Goal: Information Seeking & Learning: Learn about a topic

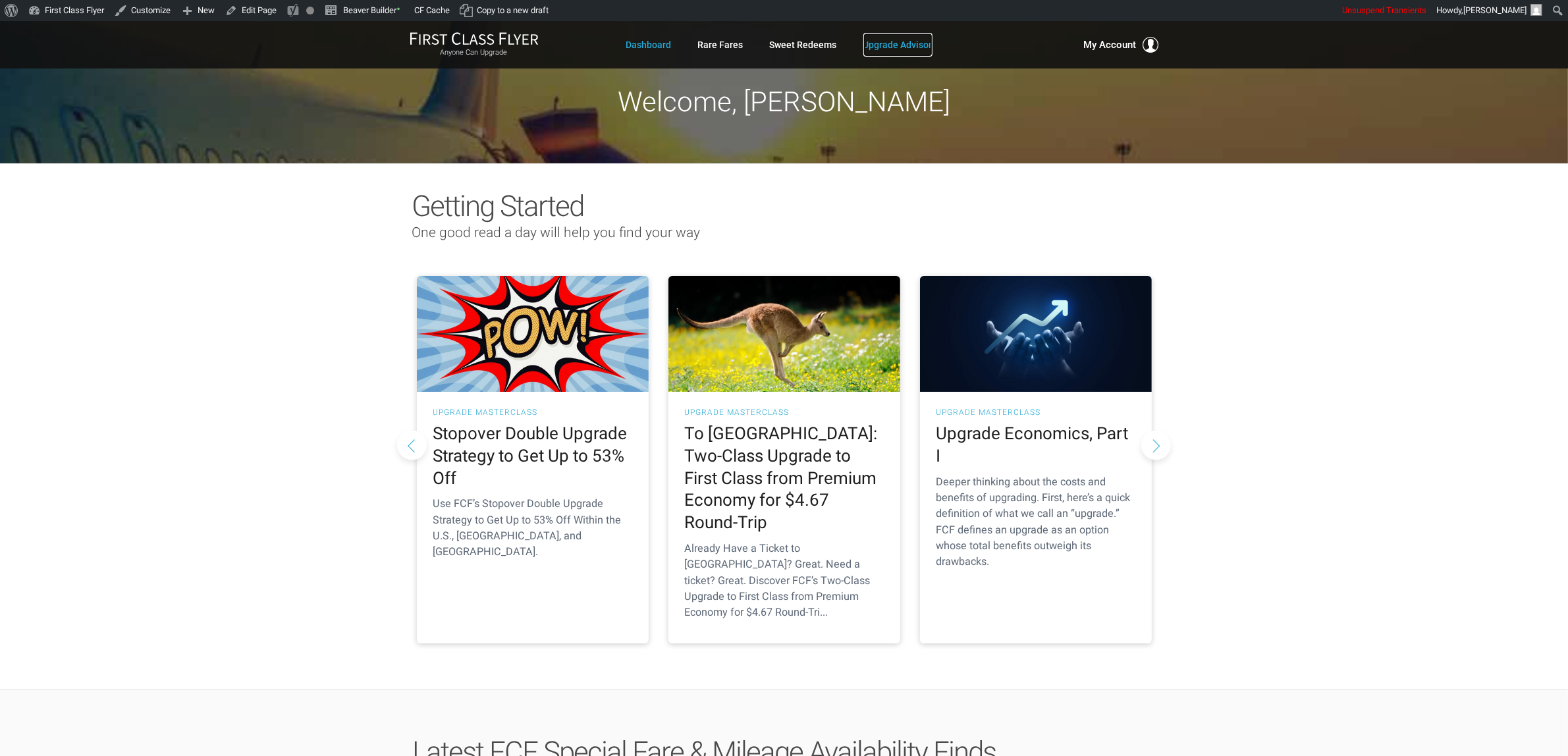
click at [918, 36] on link "Upgrade Advisor" at bounding box center [898, 44] width 69 height 24
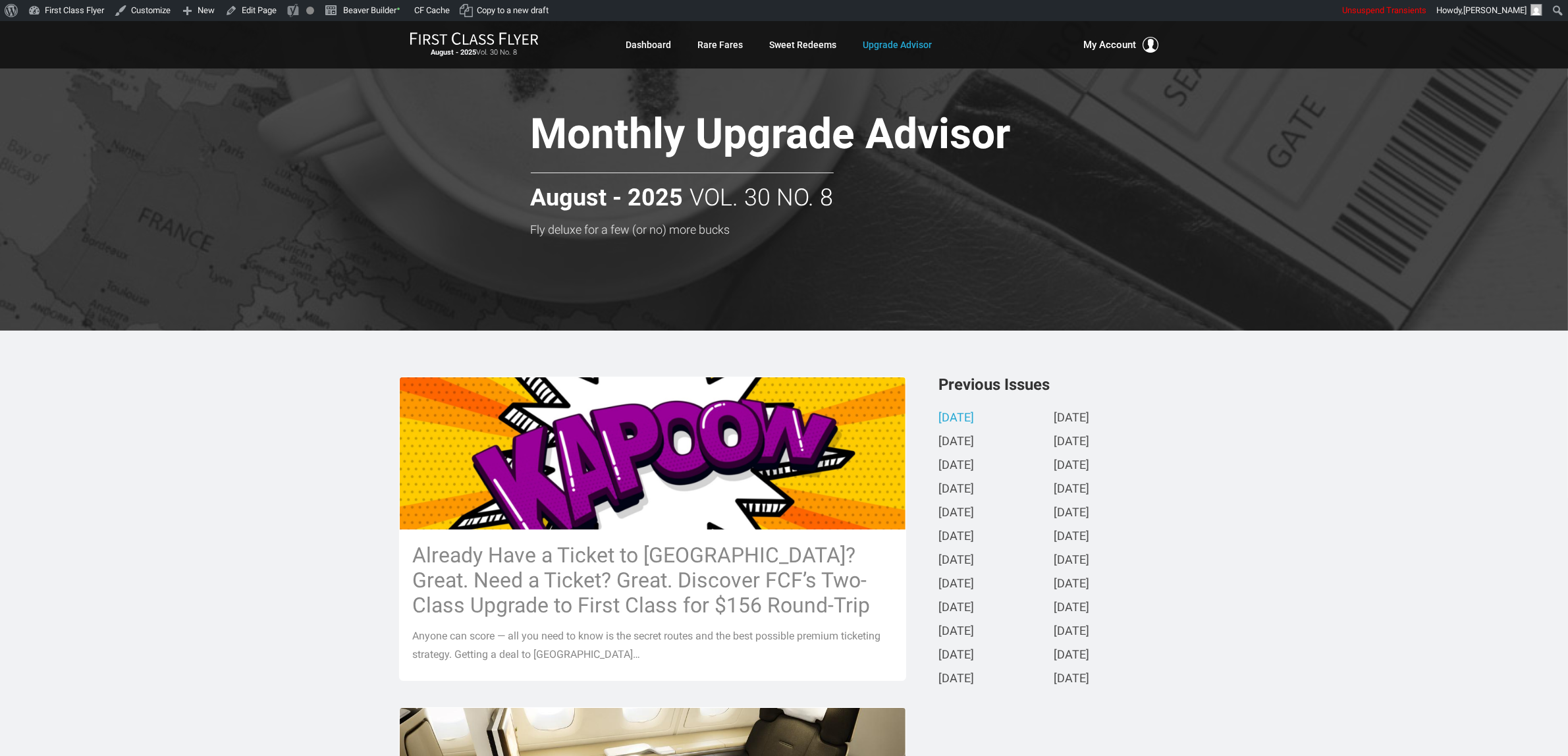
scroll to position [83, 0]
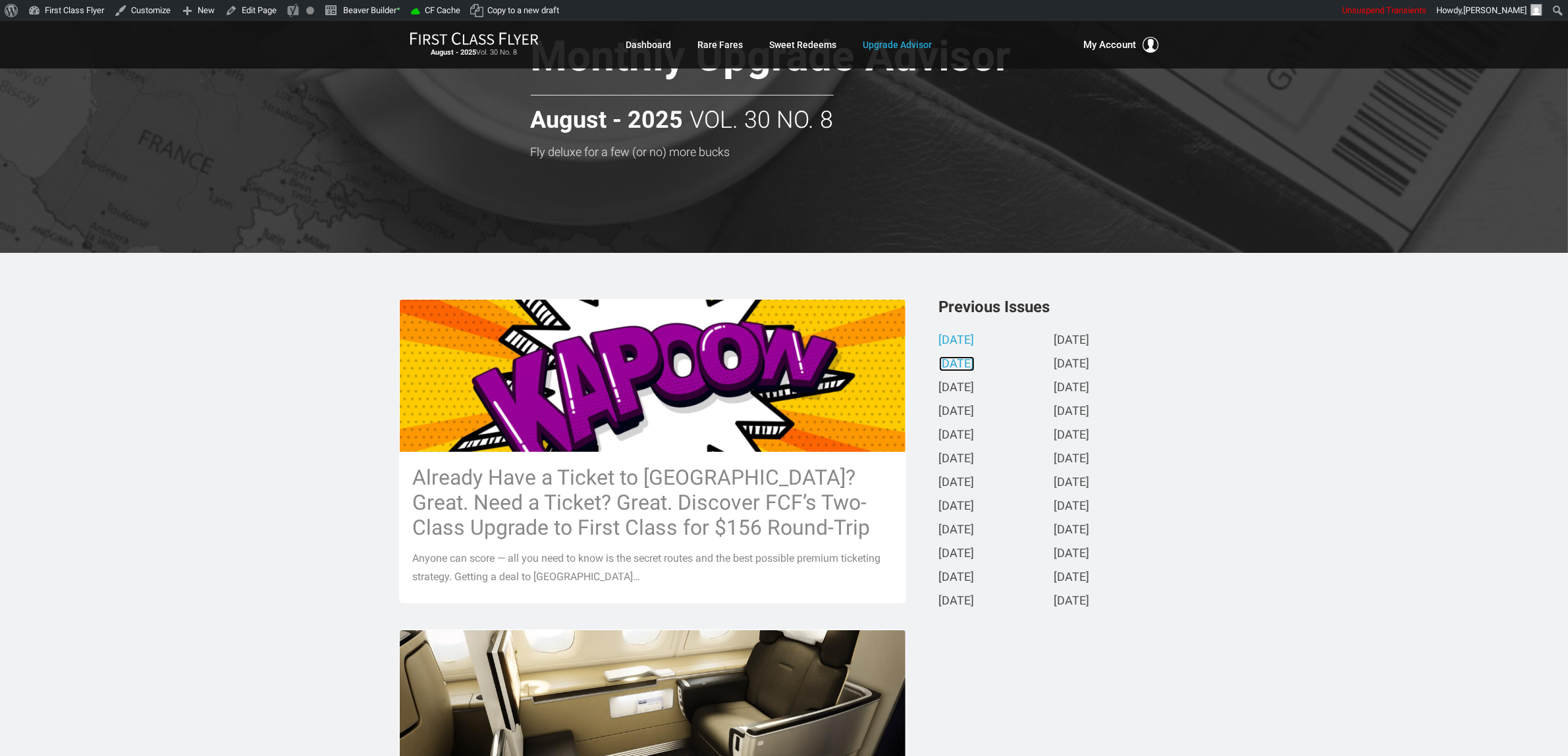
click at [965, 364] on link "July 2025" at bounding box center [957, 365] width 36 height 14
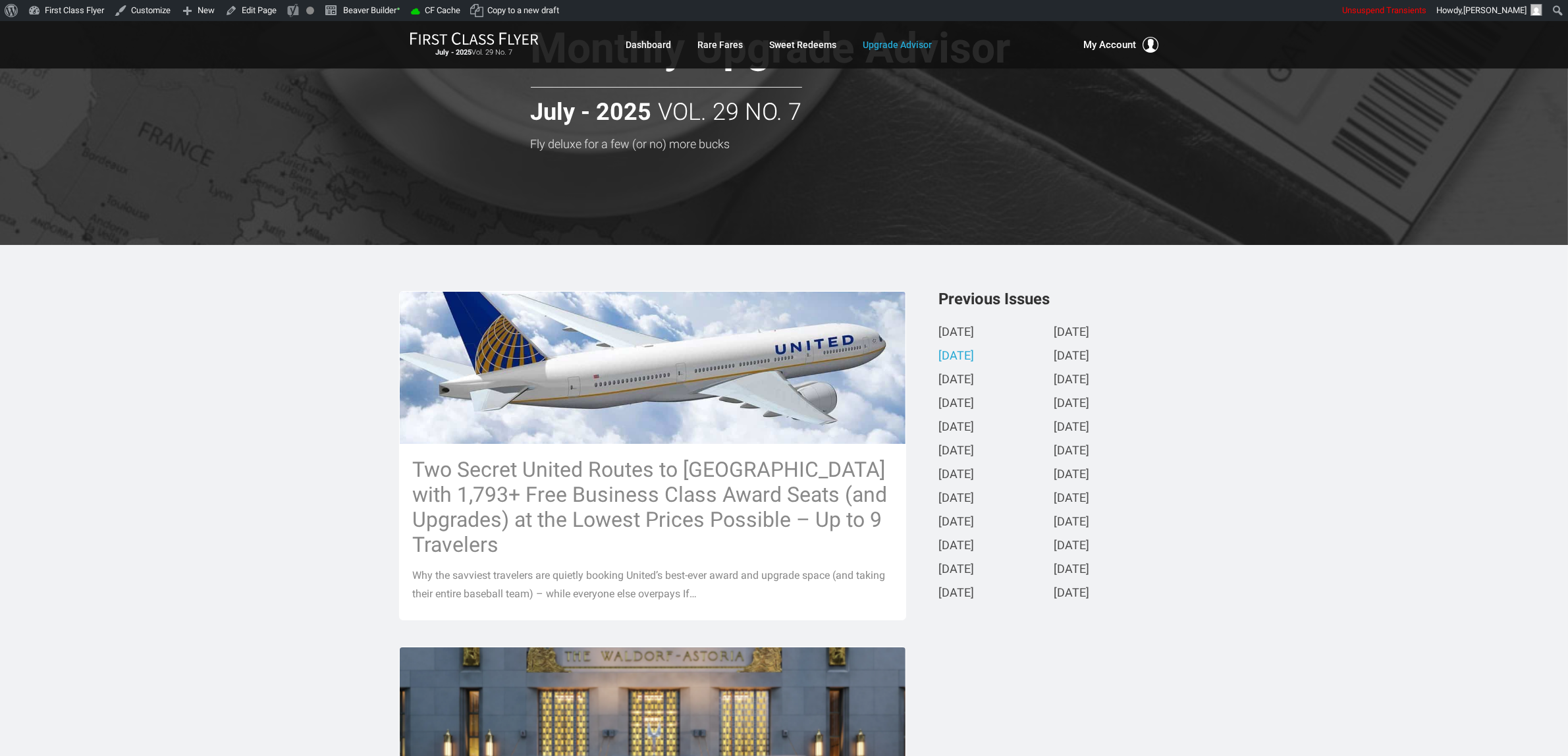
scroll to position [0, 0]
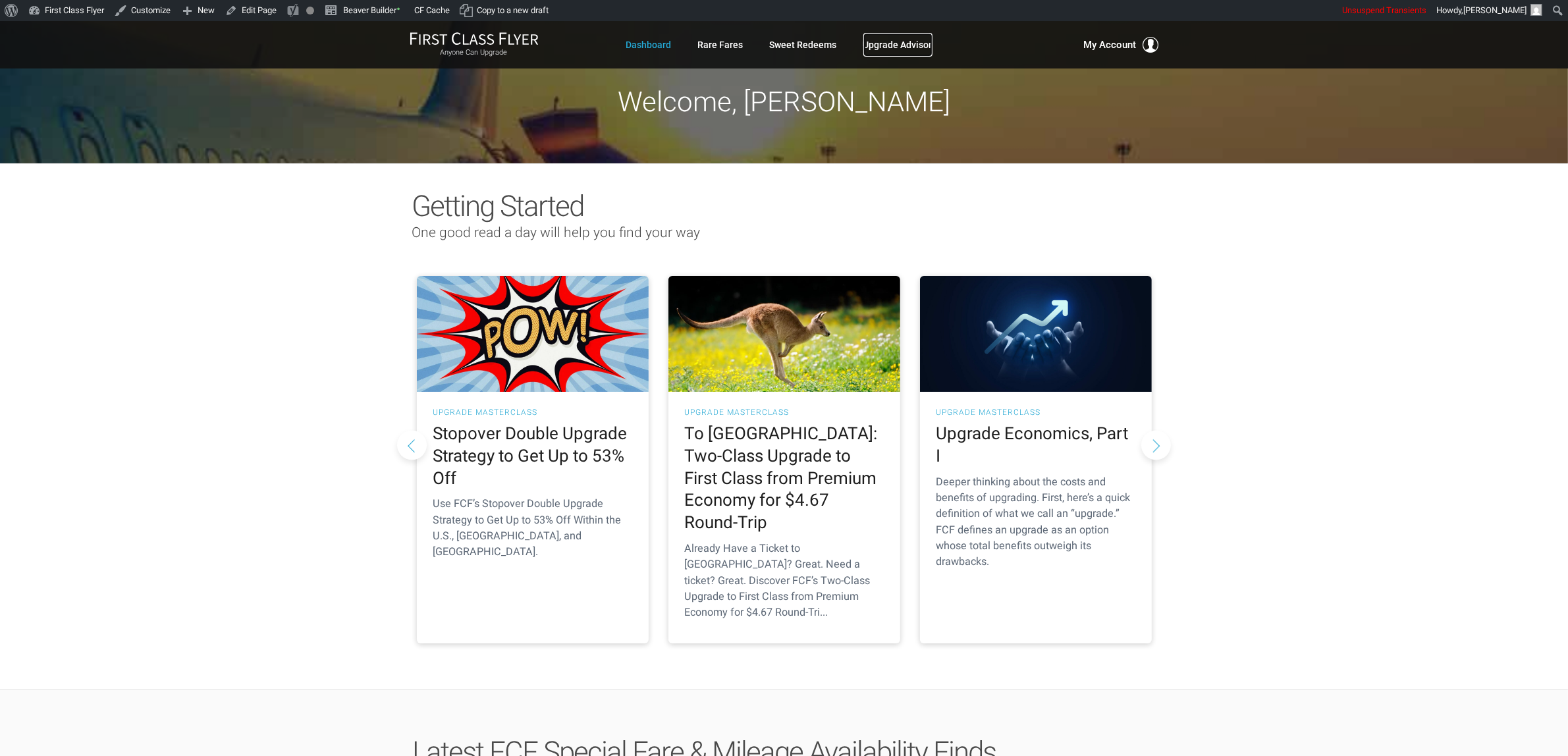
click at [894, 41] on link "Upgrade Advisor" at bounding box center [898, 44] width 69 height 24
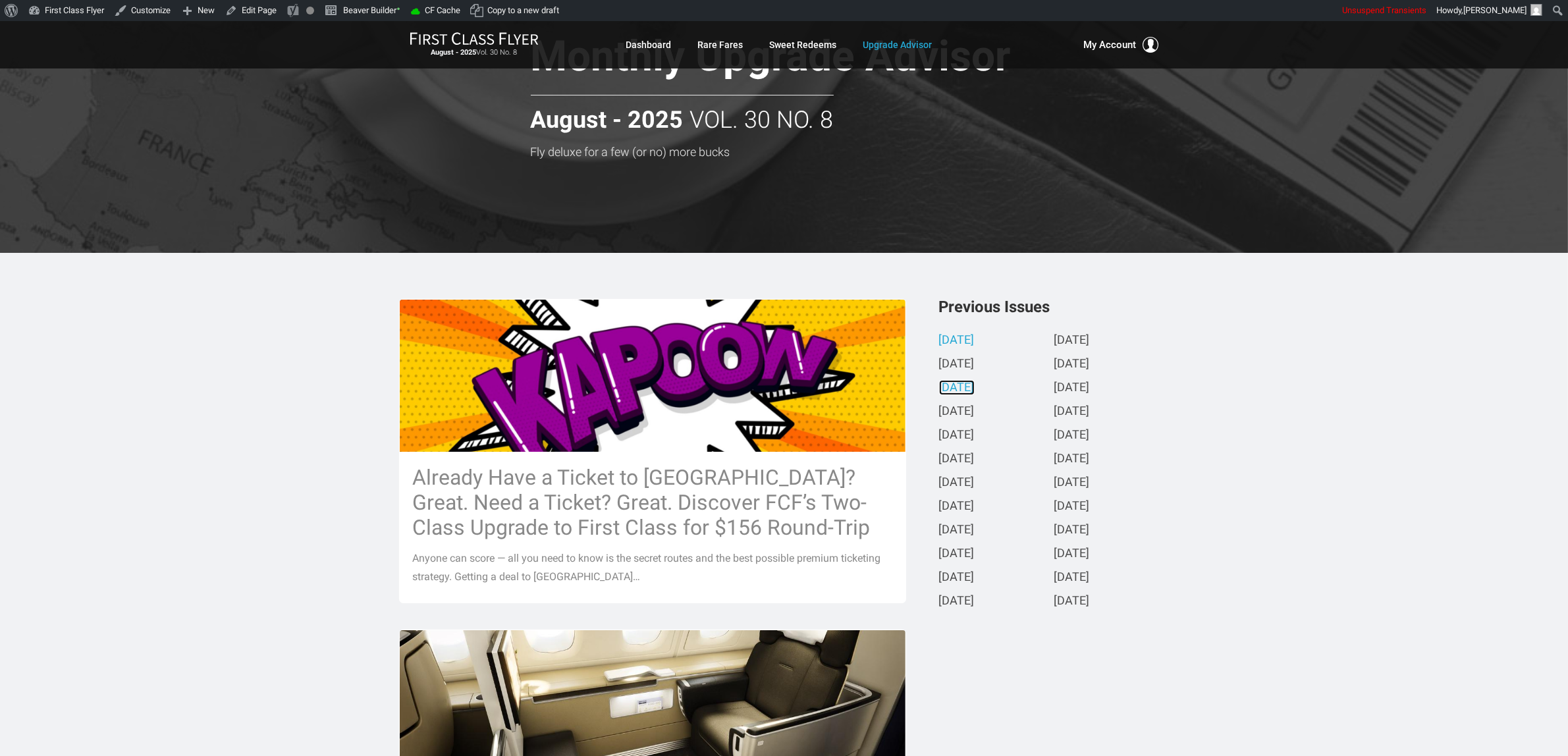
click at [967, 387] on link "[DATE]" at bounding box center [957, 388] width 36 height 14
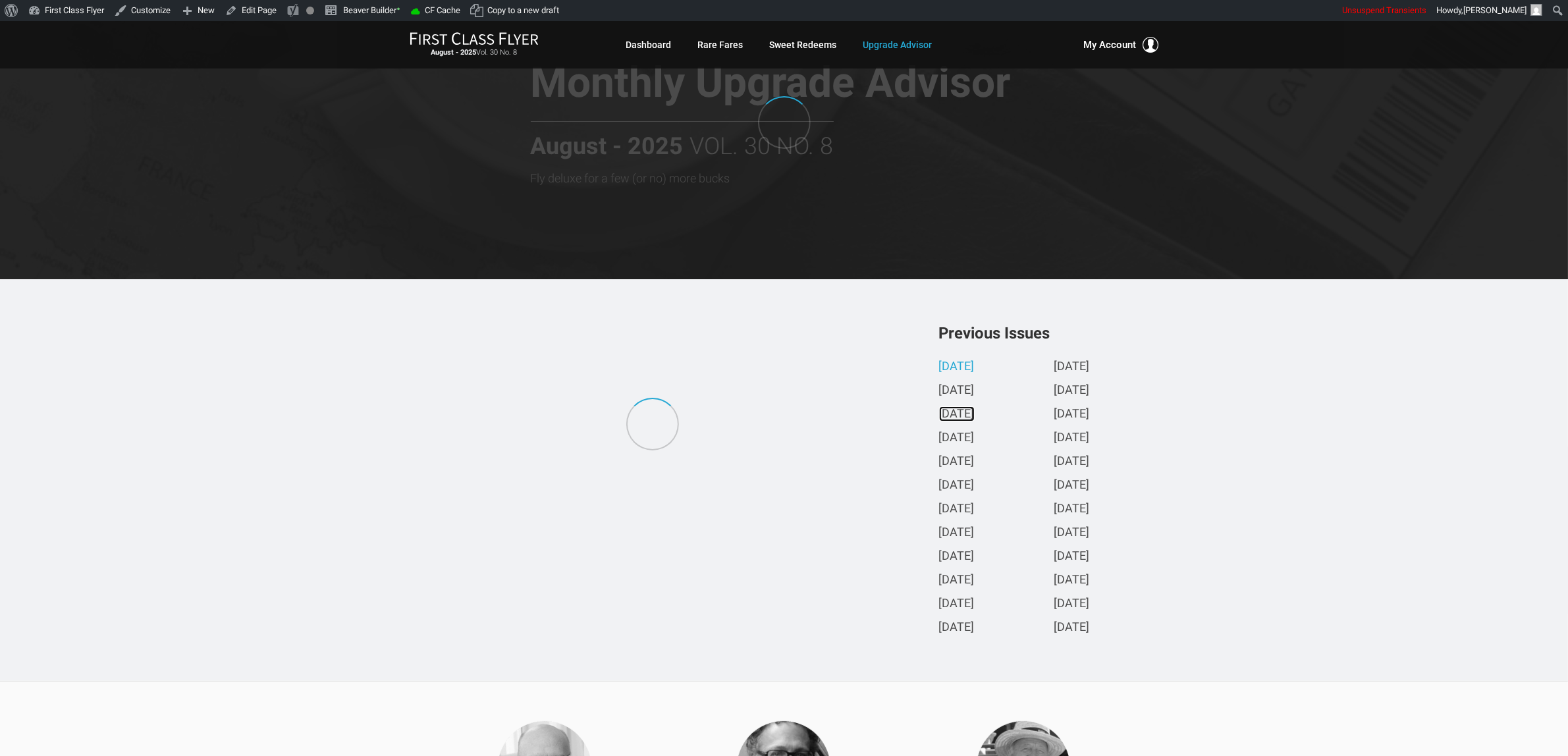
scroll to position [247, 0]
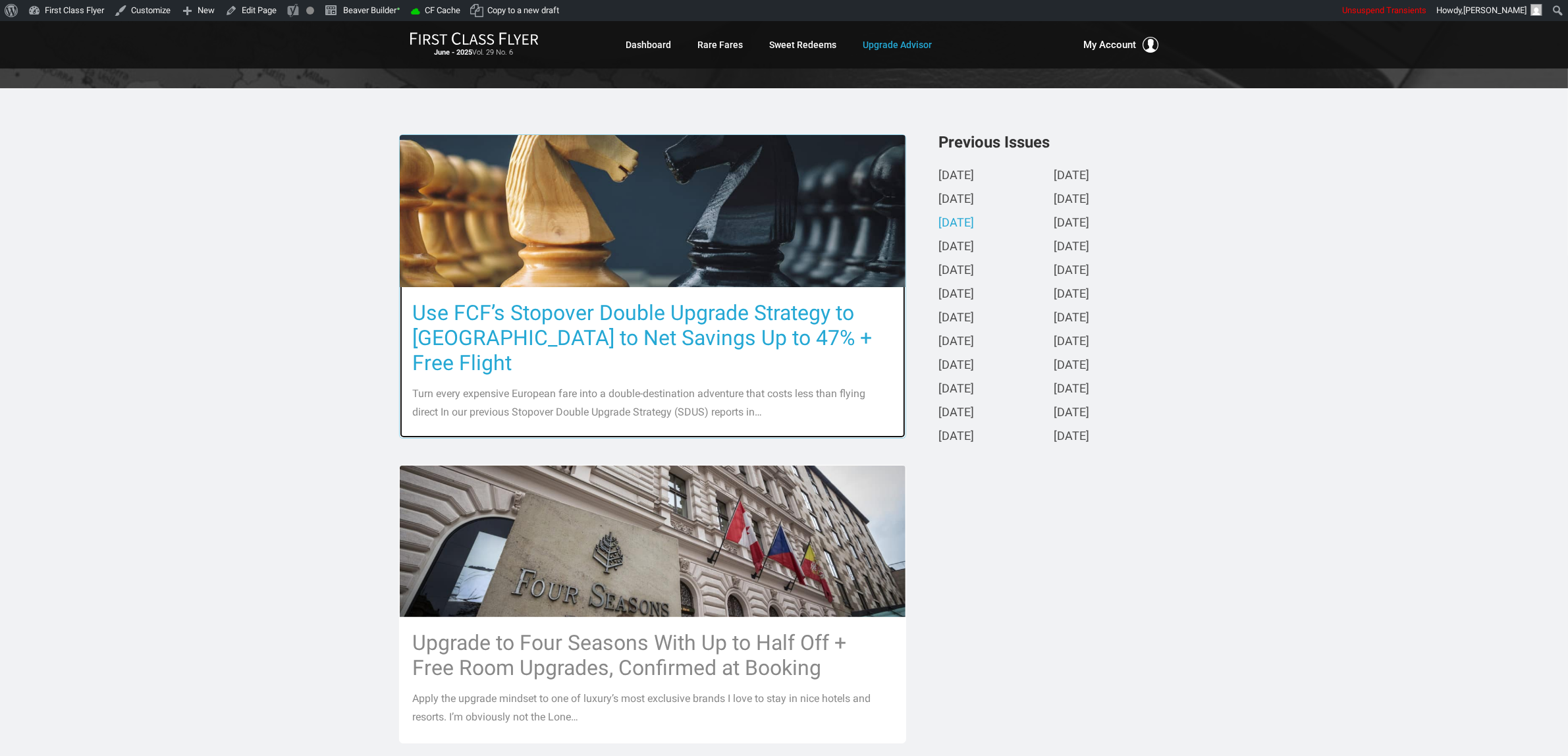
click at [717, 329] on h3 "Use FCF’s Stopover Double Upgrade Strategy to [GEOGRAPHIC_DATA] to Net Savings …" at bounding box center [652, 338] width 480 height 75
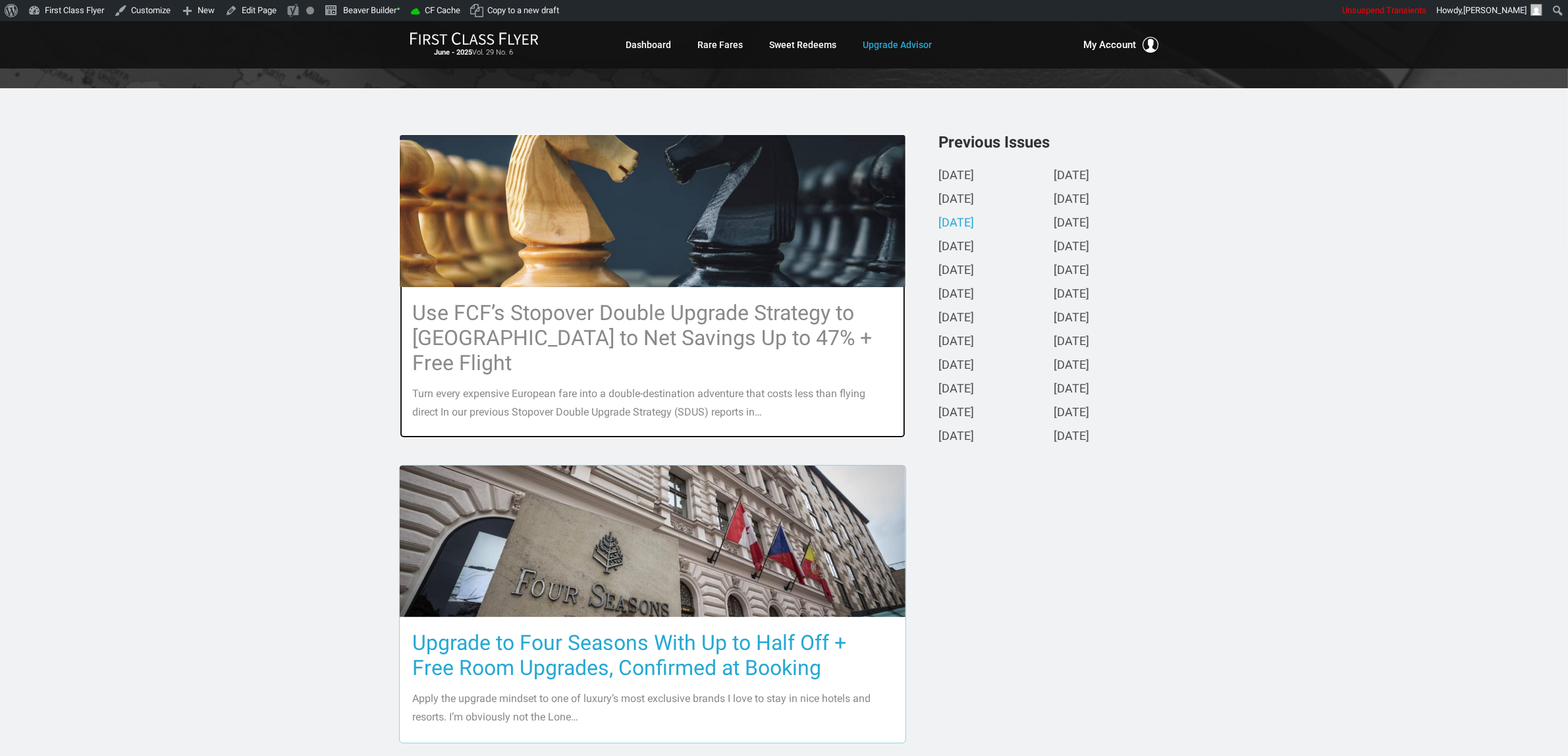
scroll to position [411, 0]
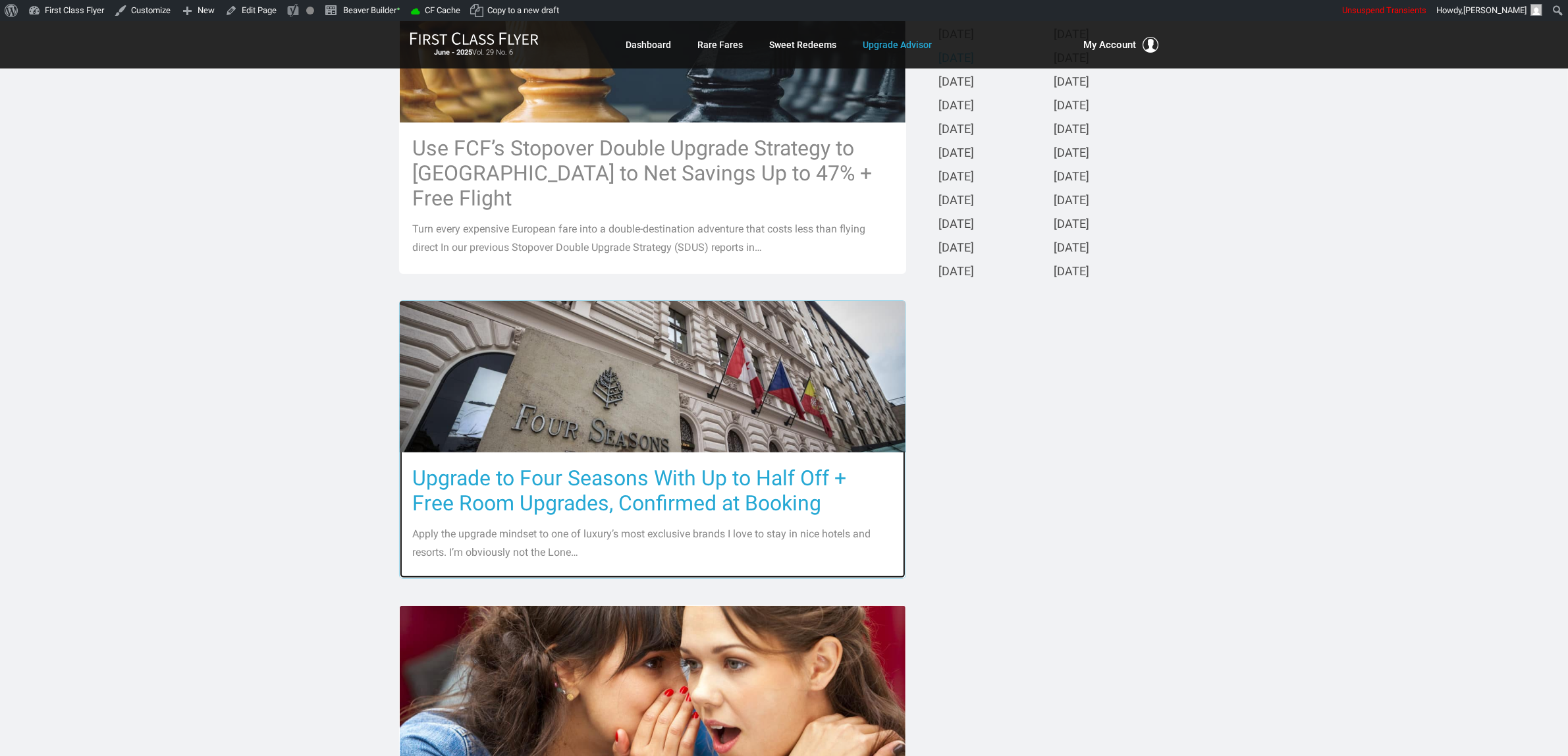
click at [731, 477] on h3 "Upgrade to Four Seasons With Up to Half Off + Free Room Upgrades, Confirmed at …" at bounding box center [652, 490] width 480 height 50
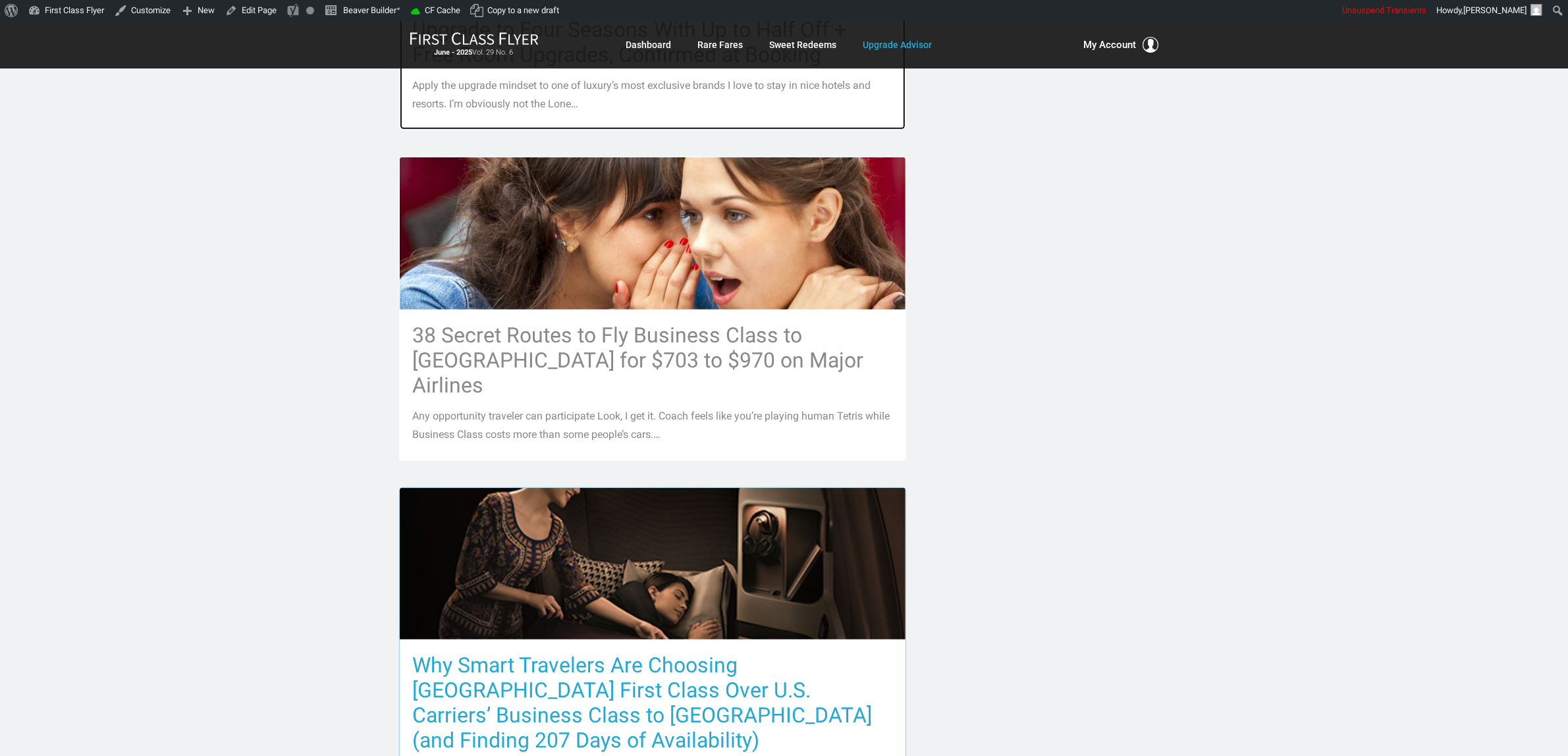
scroll to position [905, 0]
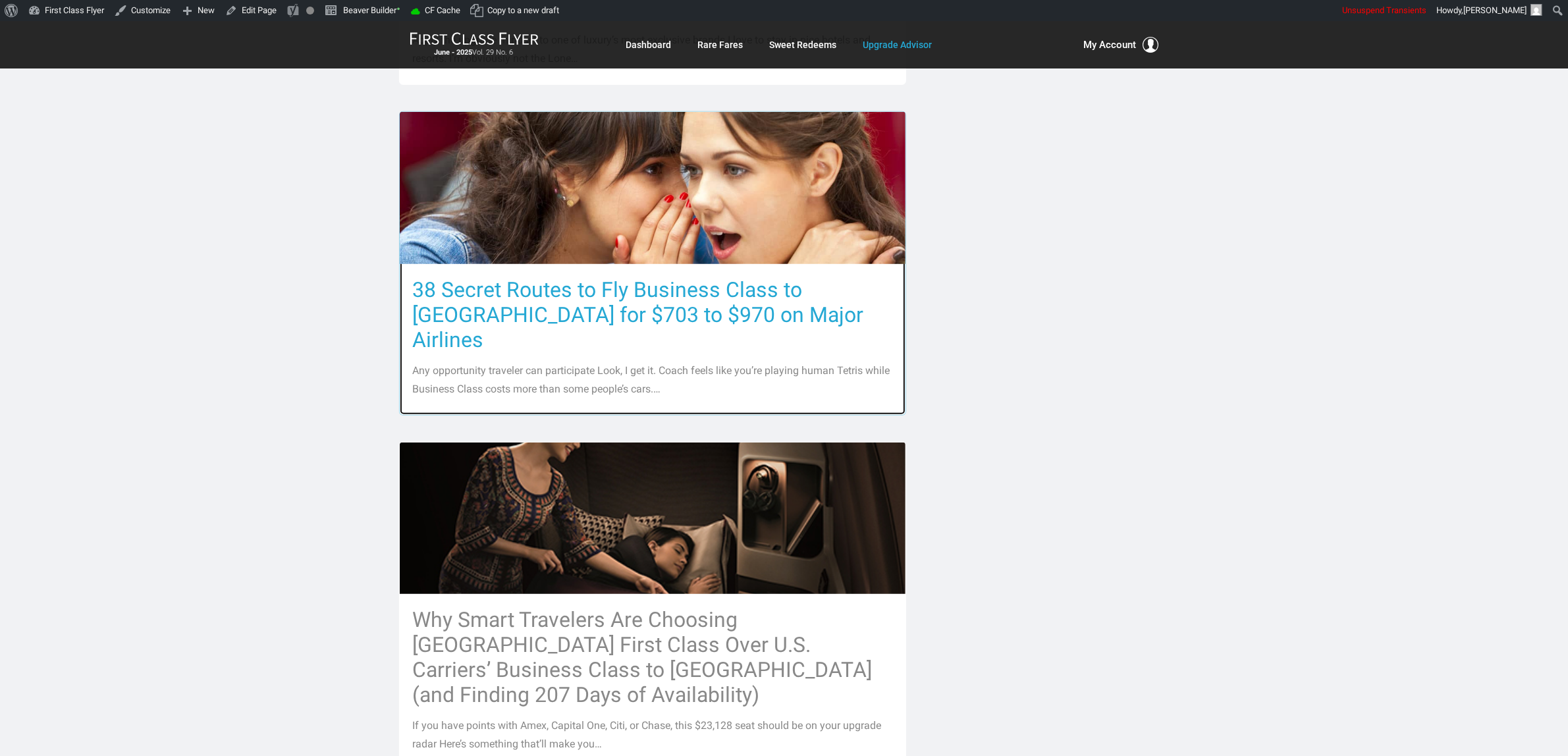
click at [672, 277] on h3 "38 Secret Routes to Fly Business Class to [GEOGRAPHIC_DATA] for $703 to $970 on…" at bounding box center [652, 315] width 480 height 75
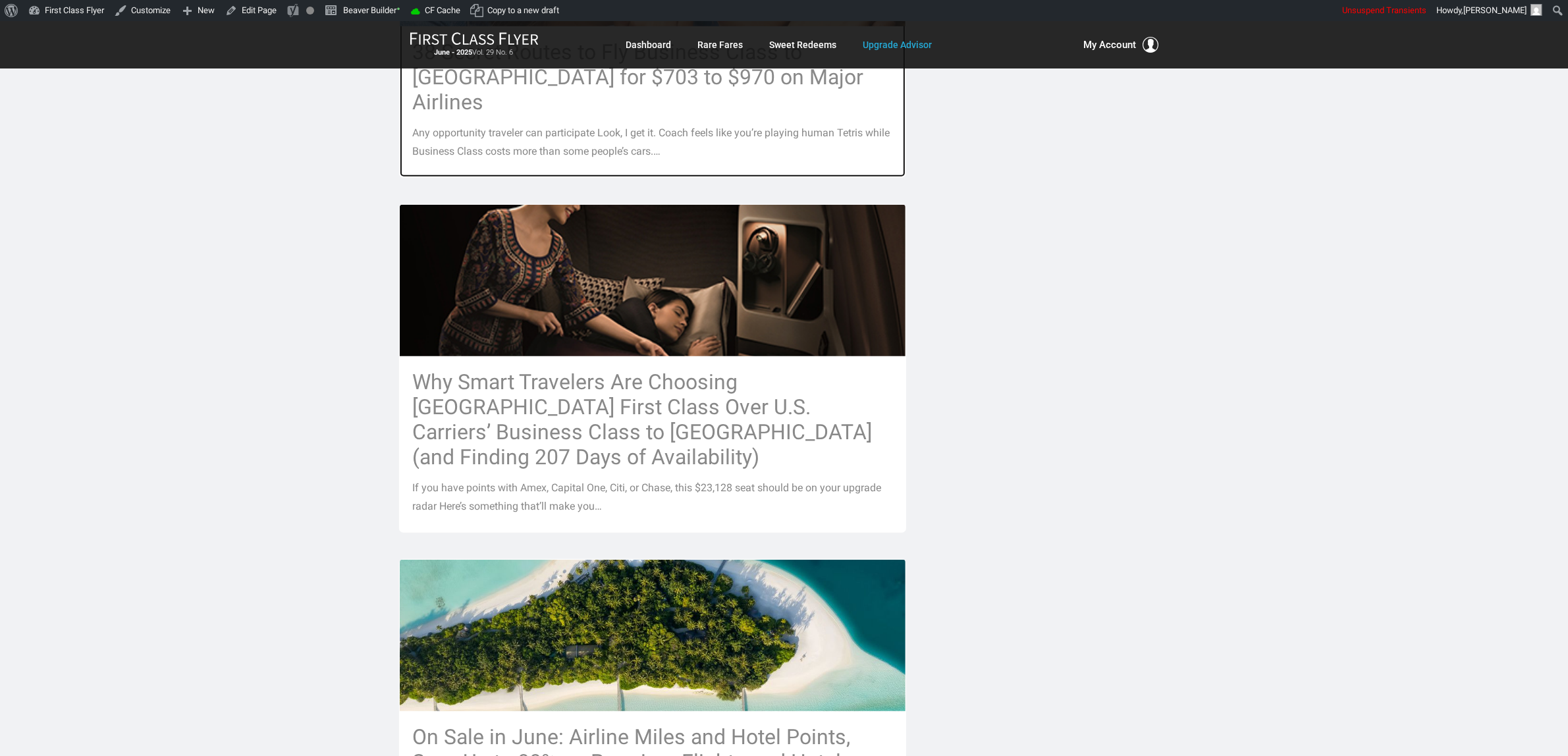
scroll to position [1152, 0]
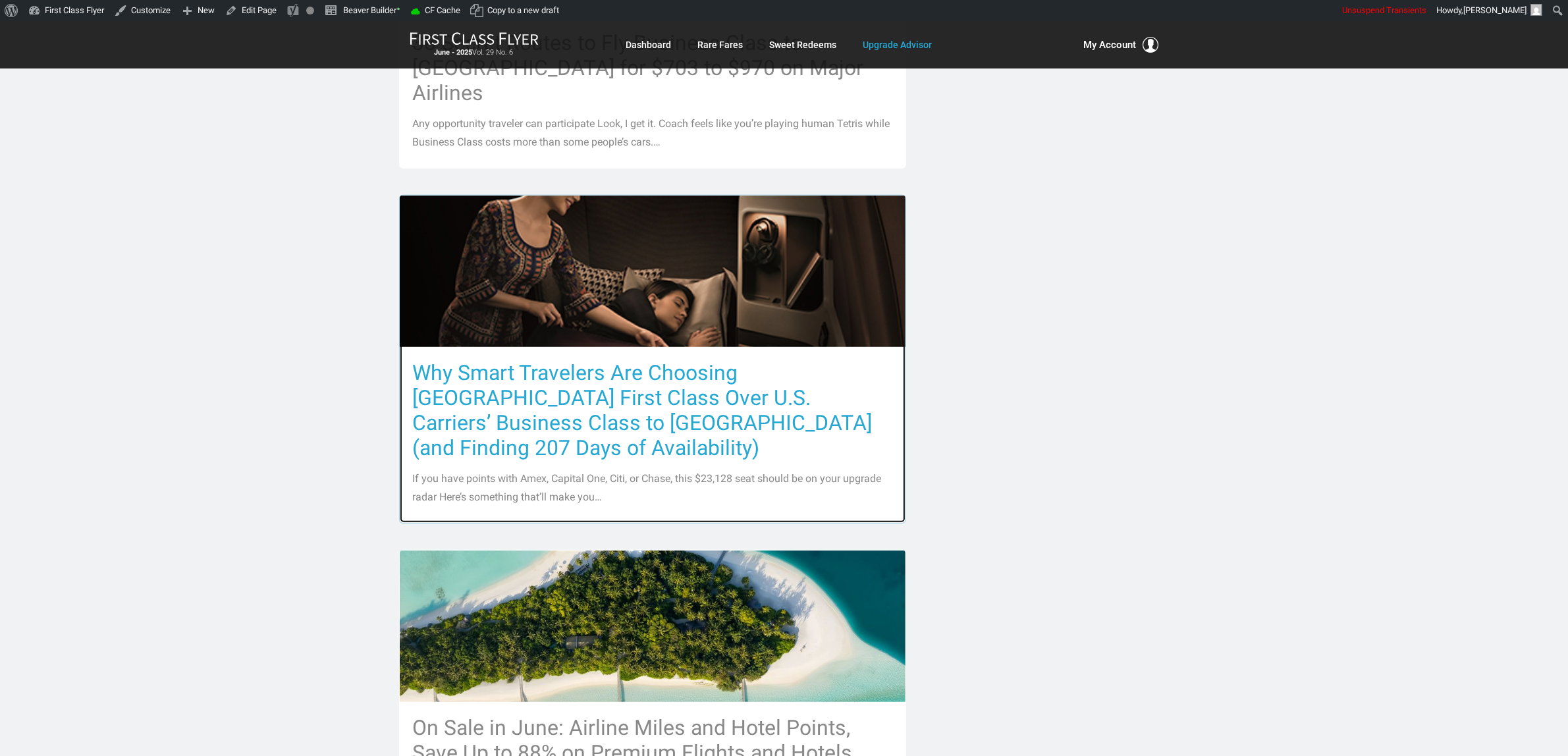
click at [691, 360] on h3 "Why Smart Travelers Are Choosing [GEOGRAPHIC_DATA] First Class Over U.S. Carrie…" at bounding box center [652, 410] width 480 height 100
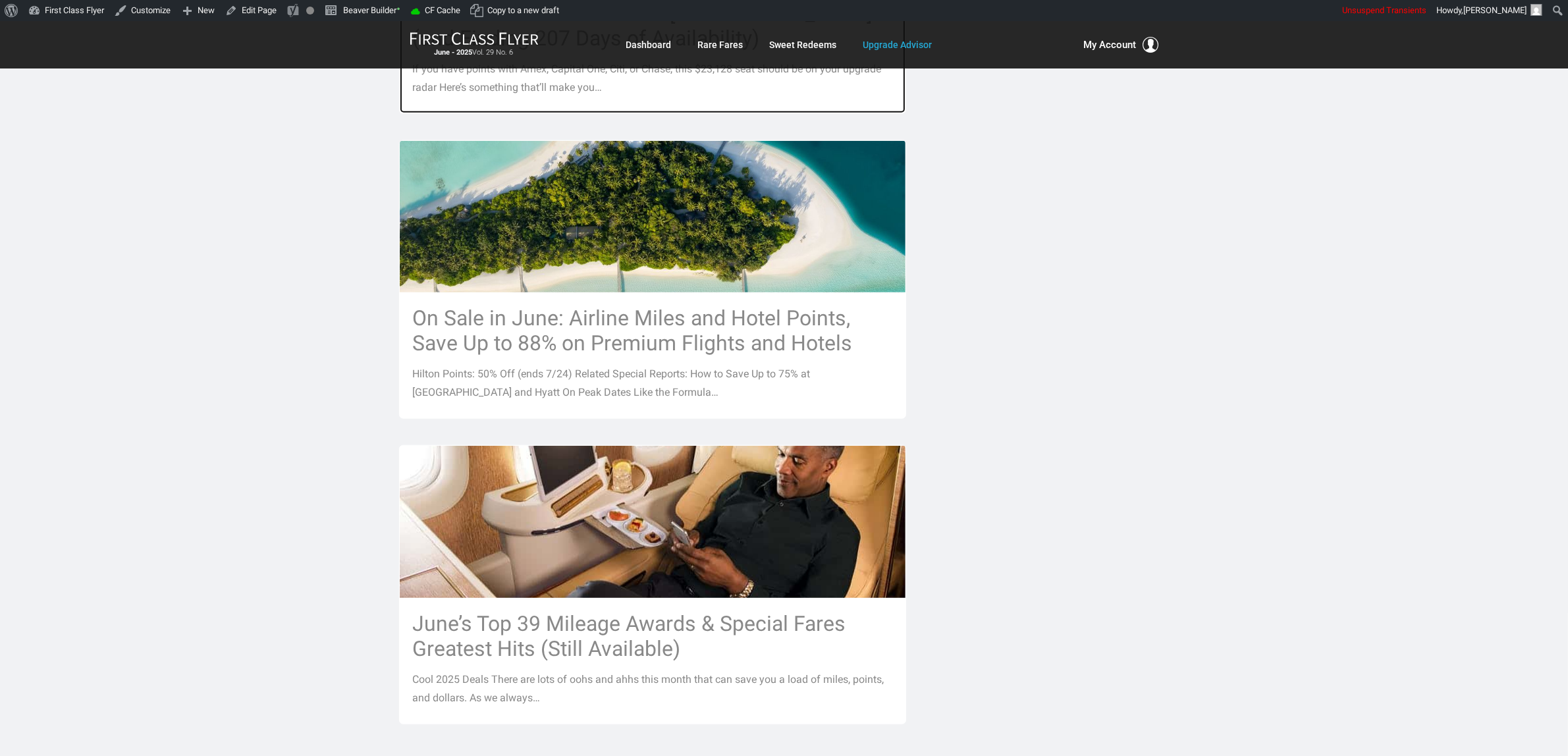
scroll to position [1563, 0]
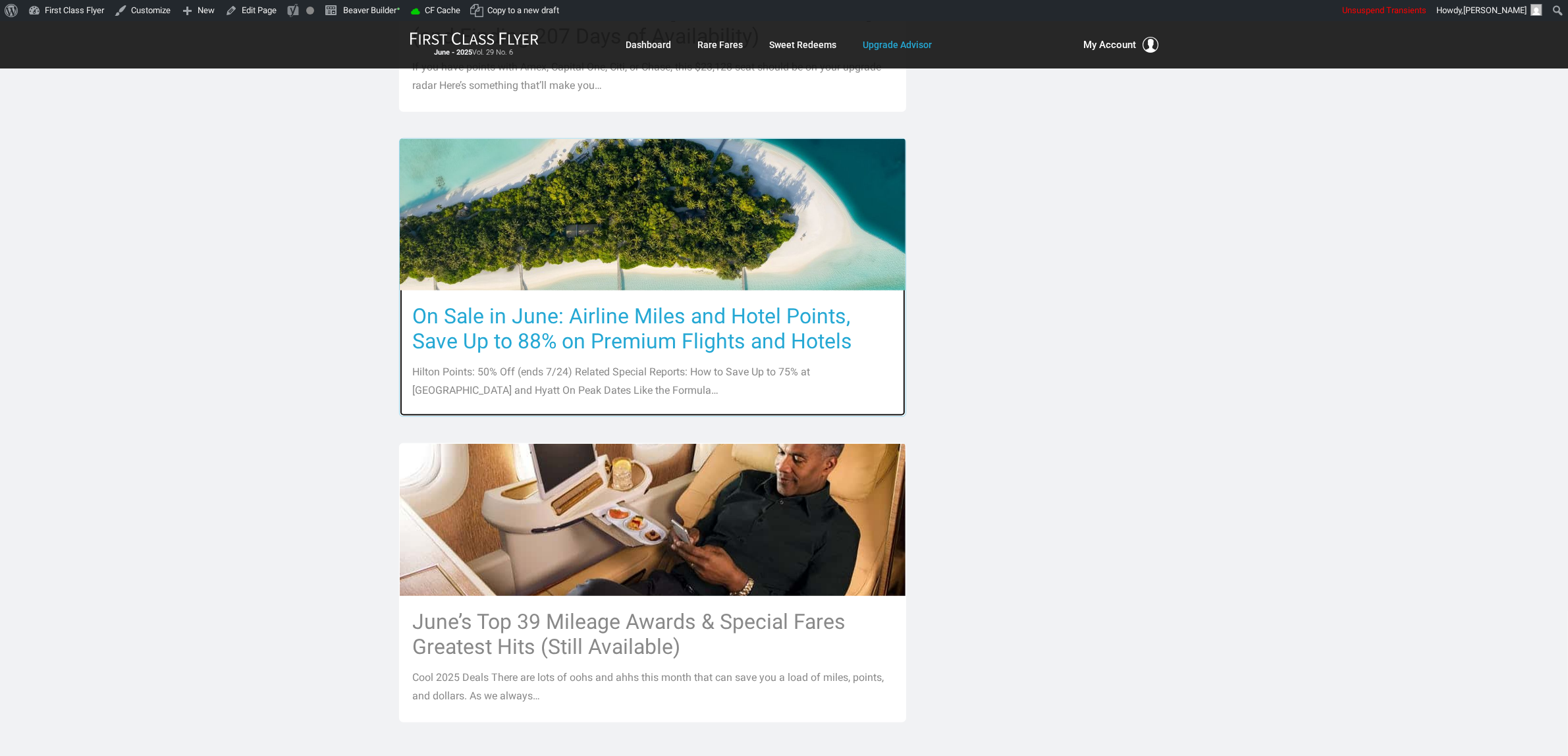
click at [656, 303] on h3 "On Sale in June: Airline Miles and Hotel Points, Save Up to 88% on Premium Flig…" at bounding box center [652, 328] width 480 height 50
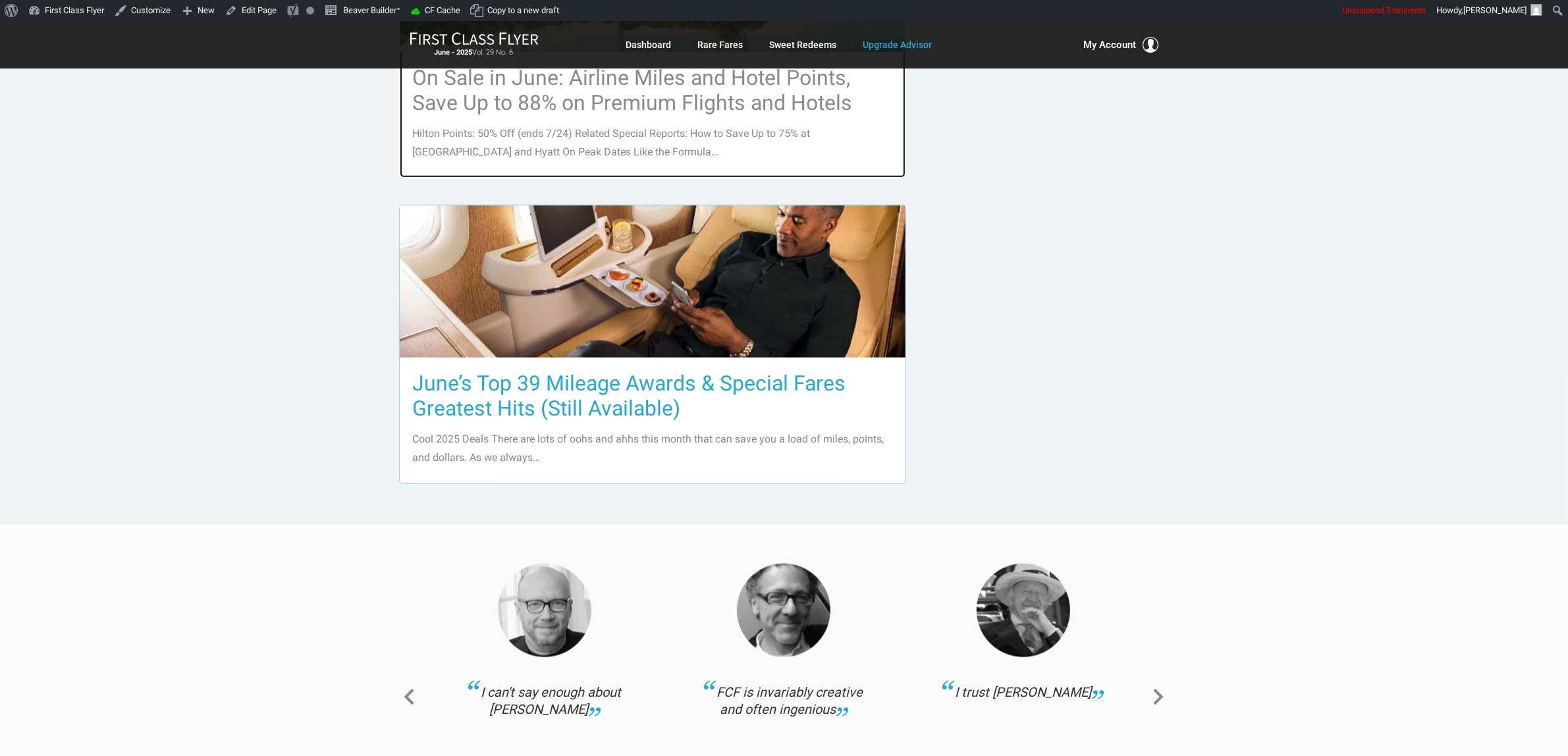
scroll to position [1810, 0]
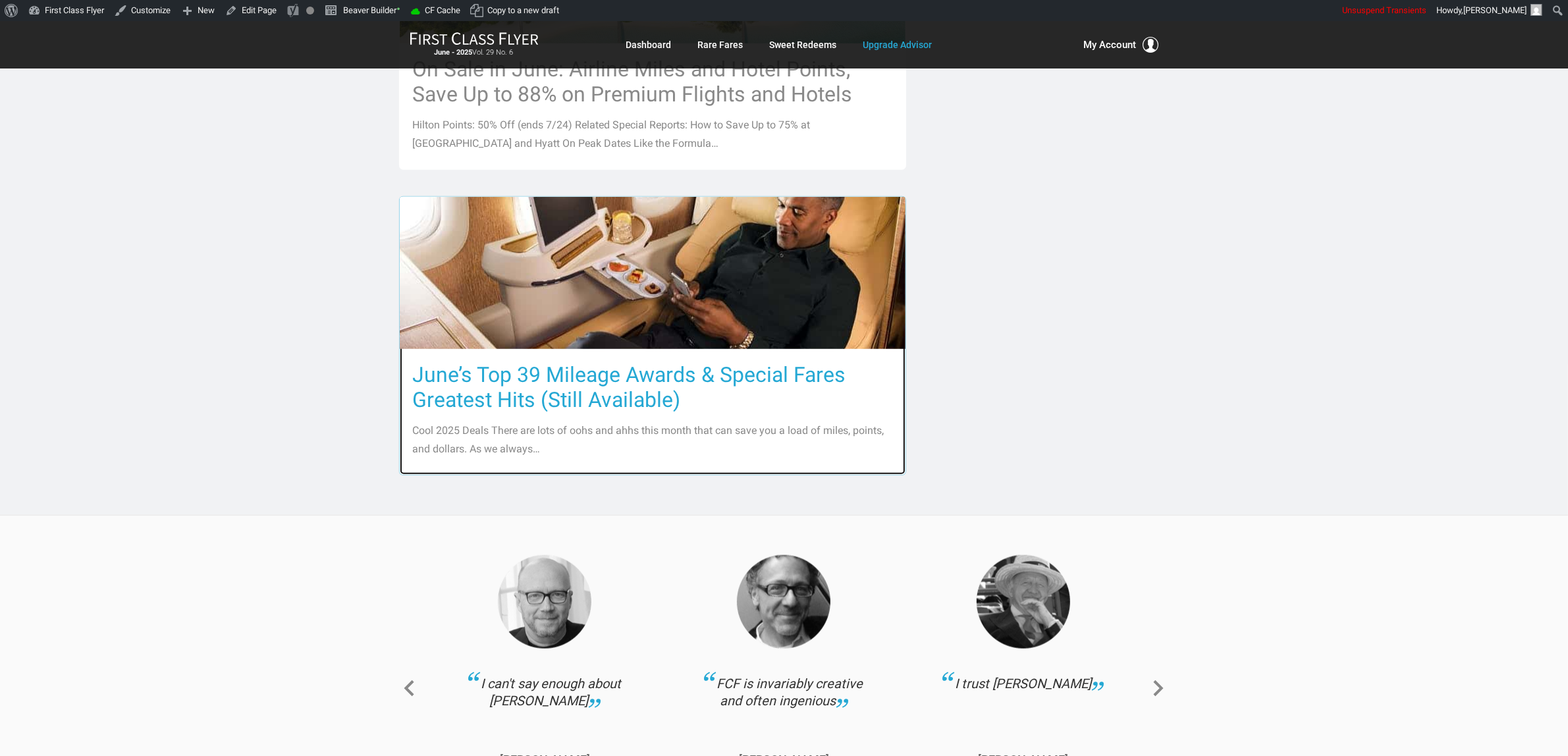
click at [642, 362] on h3 "June’s Top 39 Mileage Awards & Special Fares Greatest Hits (Still Available)" at bounding box center [652, 387] width 480 height 50
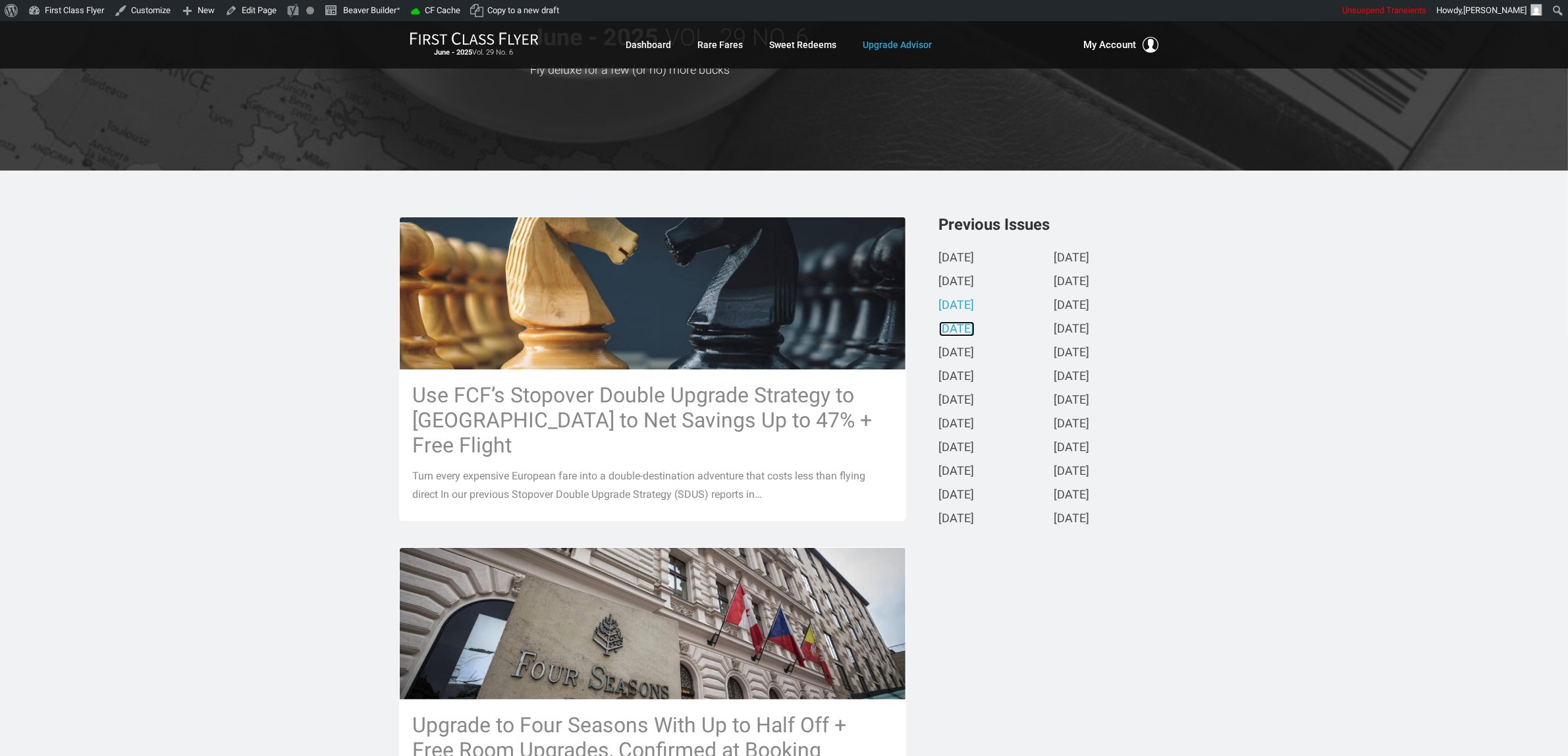
click at [973, 329] on link "May 2025" at bounding box center [957, 329] width 36 height 14
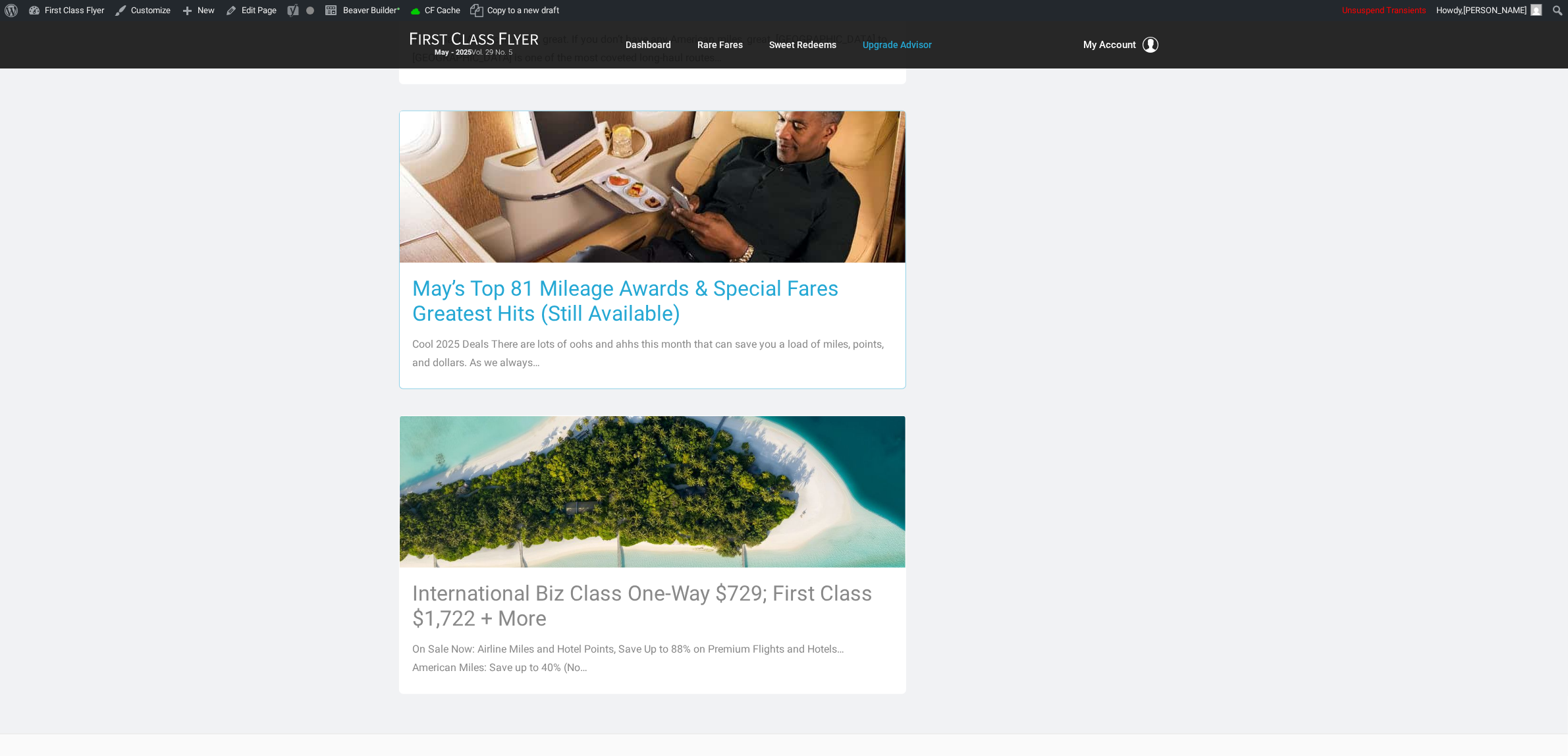
scroll to position [1316, 0]
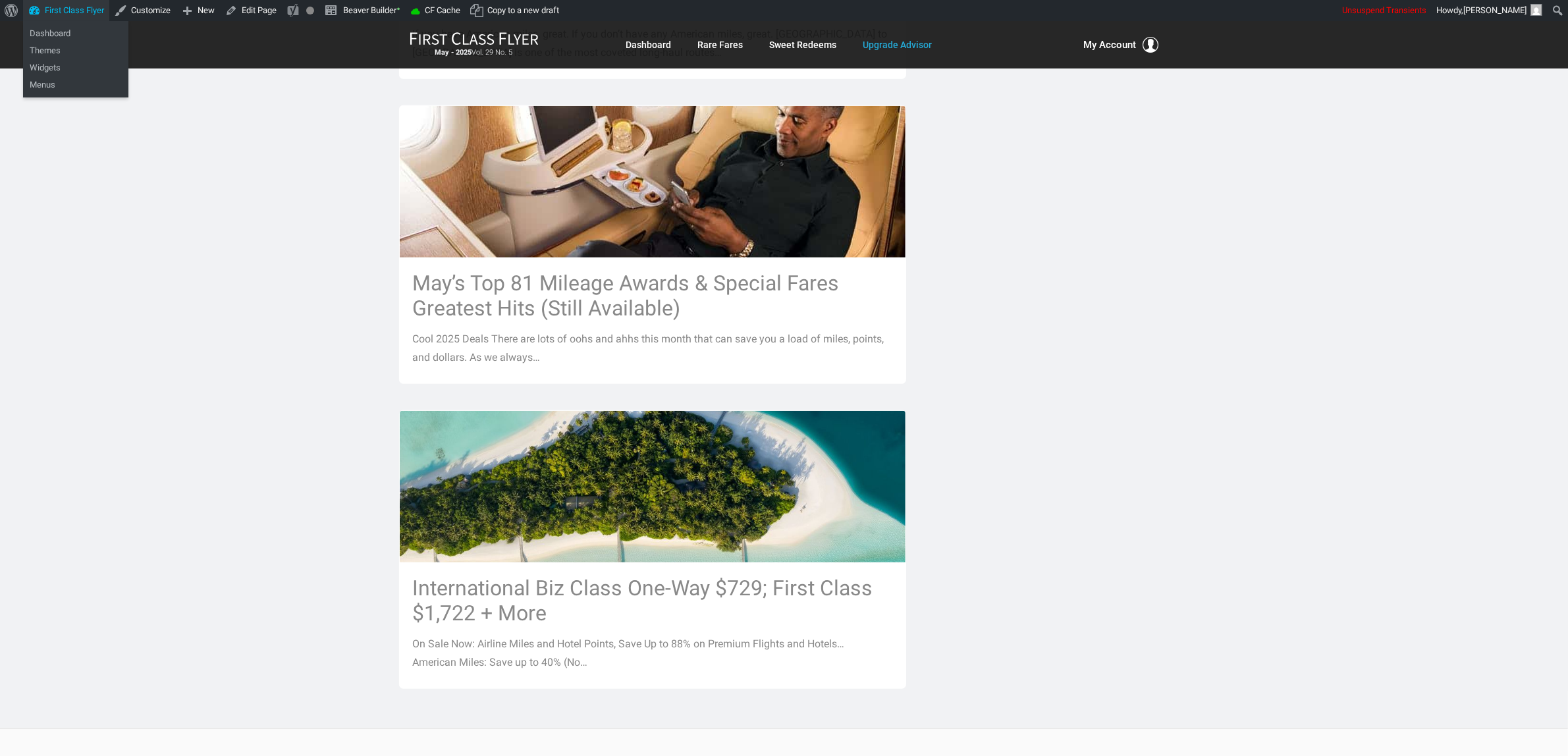
click at [63, 17] on link "First Class Flyer" at bounding box center [66, 11] width 86 height 21
